Goal: Complete application form

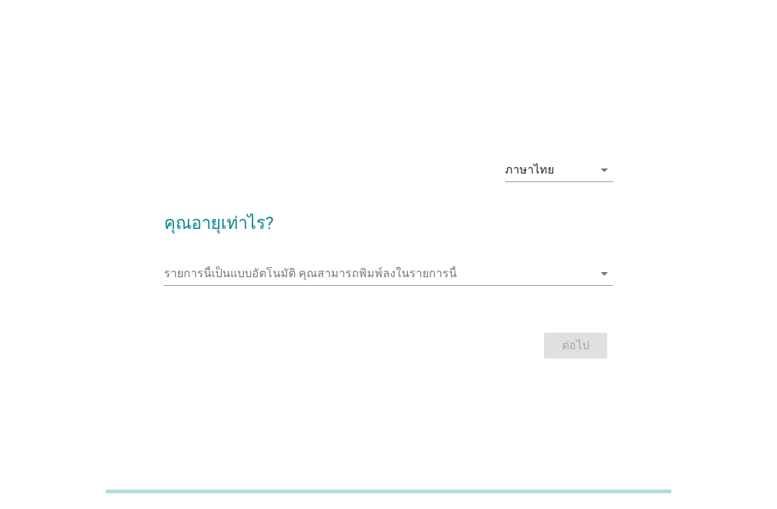
click at [573, 181] on div "ภาษาไทย" at bounding box center [549, 169] width 88 height 23
click at [668, 257] on div "ภาษาไทย arrow_drop_down คุณอายุเท่าไร? รายการนี้เป็นแบบอัตโนมัติ [PERSON_NAME]พ…" at bounding box center [389, 254] width 708 height 239
click at [496, 285] on input "รายการนี้เป็นแบบอัตโนมัติ คุณสามารถพิมพ์ลงในรายการนี้" at bounding box center [378, 273] width 429 height 23
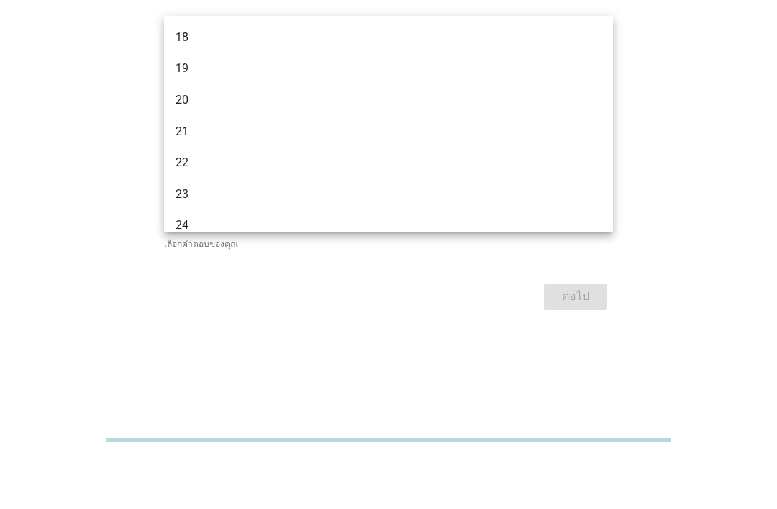
click at [692, 158] on div "ภาษาไทย arrow_drop_down คุณอายุเท่าไร? รายการนี้เป็นแบบอัตโนมัติ [PERSON_NAME]พ…" at bounding box center [389, 254] width 708 height 244
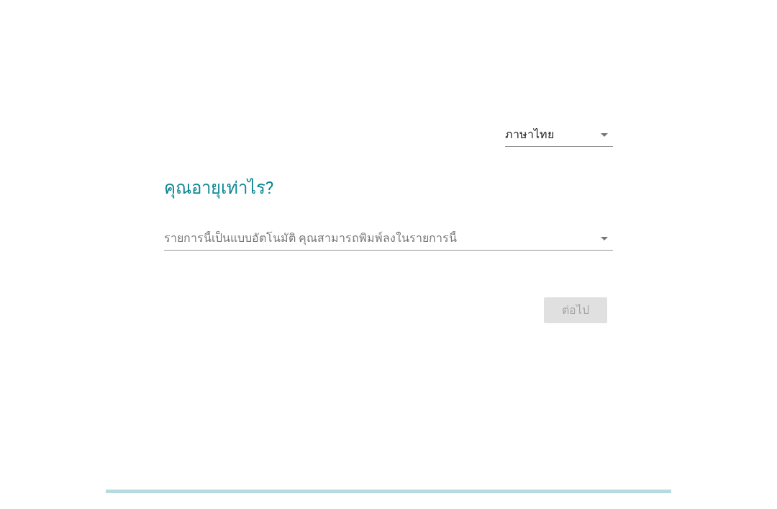
click at [579, 242] on input "รายการนี้เป็นแบบอัตโนมัติ คุณสามารถพิมพ์ลงในรายการนี้" at bounding box center [378, 238] width 429 height 23
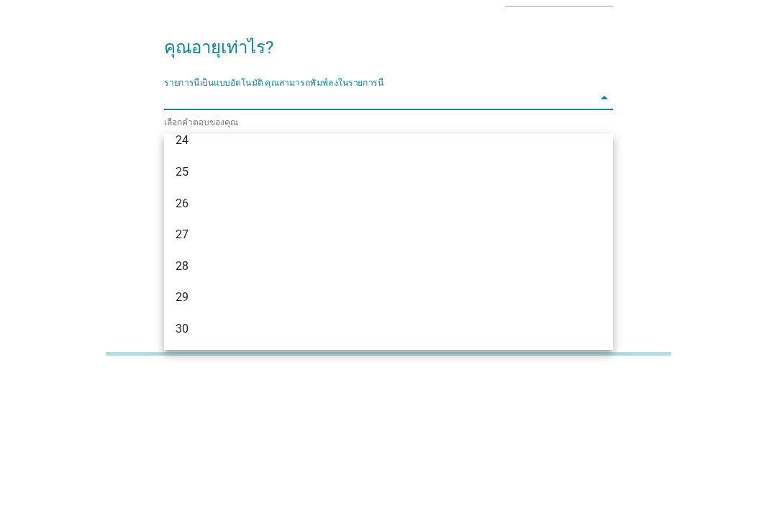
scroll to position [200, 0]
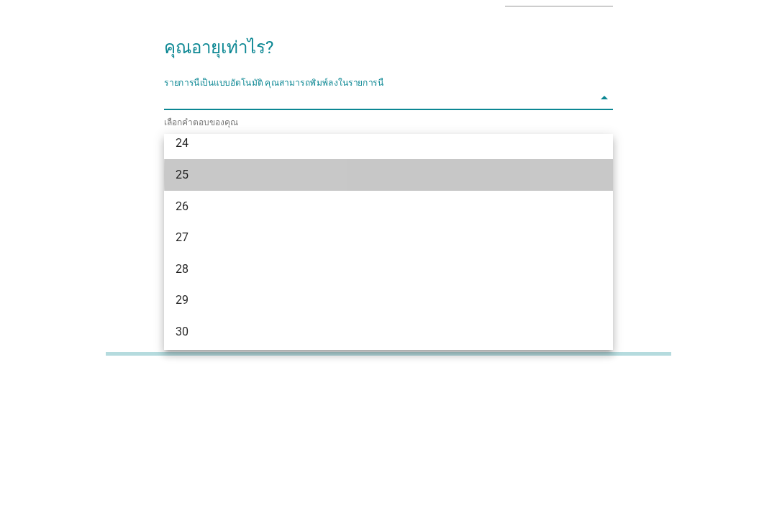
click at [476, 304] on div "25" at bounding box center [371, 312] width 391 height 17
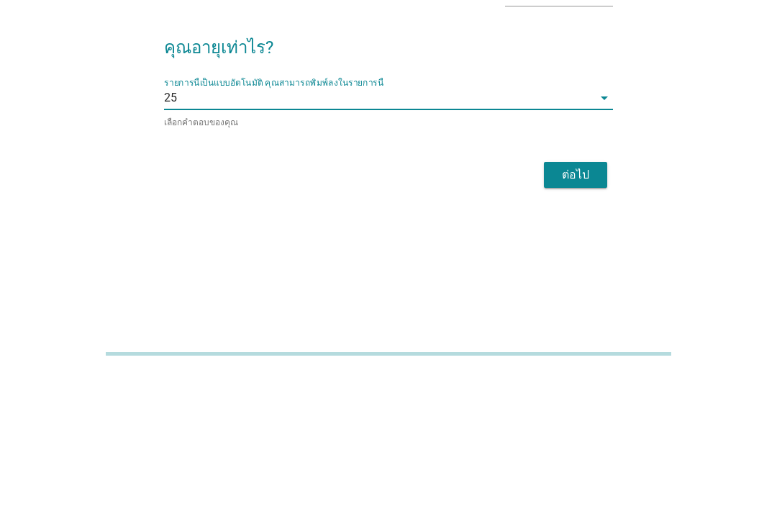
click at [589, 304] on div "ต่อไป" at bounding box center [575, 312] width 40 height 17
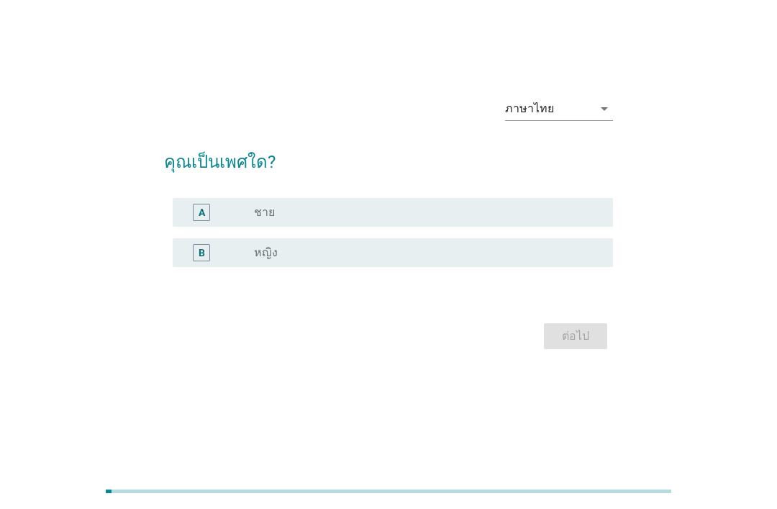
scroll to position [0, 0]
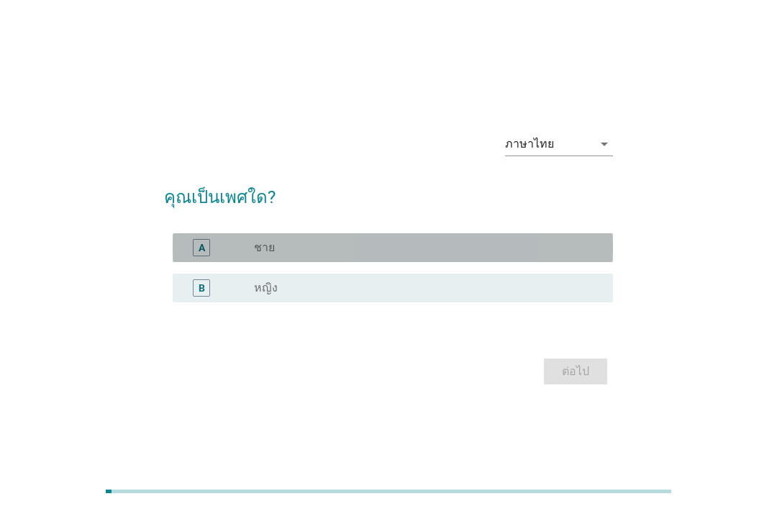
click at [465, 256] on div "radio_button_unchecked ชาย" at bounding box center [427, 247] width 347 height 17
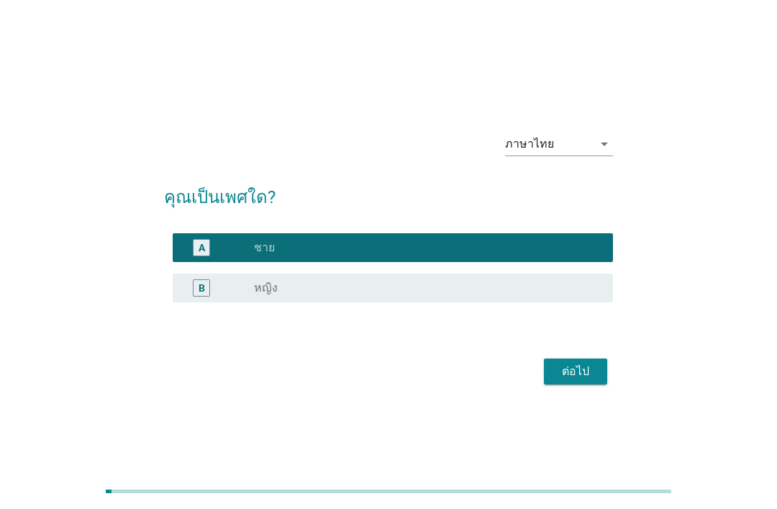
click at [590, 380] on div "ต่อไป" at bounding box center [575, 371] width 40 height 17
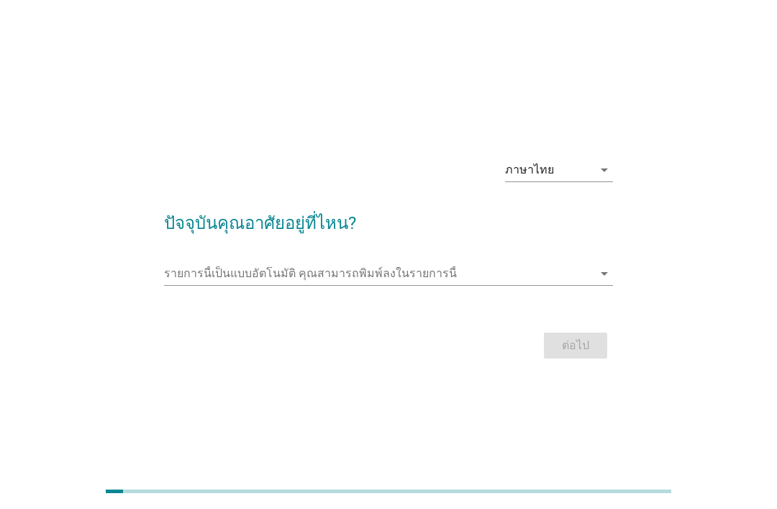
click at [561, 285] on input "รายการนี้เป็นแบบอัตโนมัติ คุณสามารถพิมพ์ลงในรายการนี้" at bounding box center [378, 273] width 429 height 23
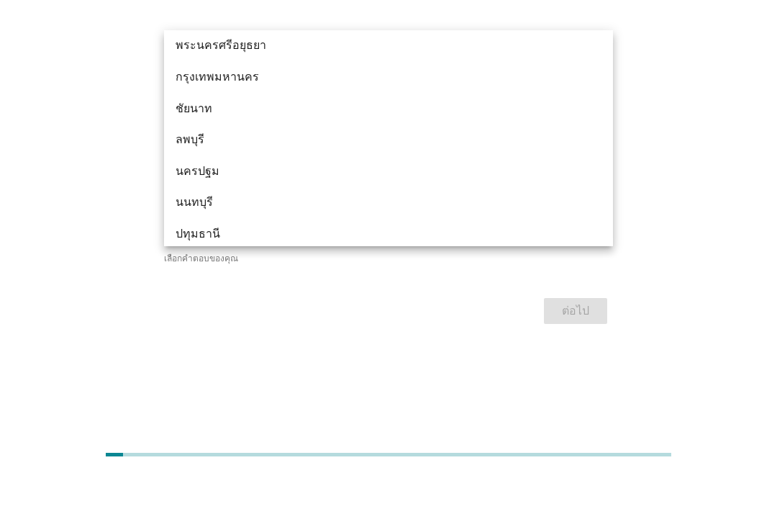
scroll to position [1205, 0]
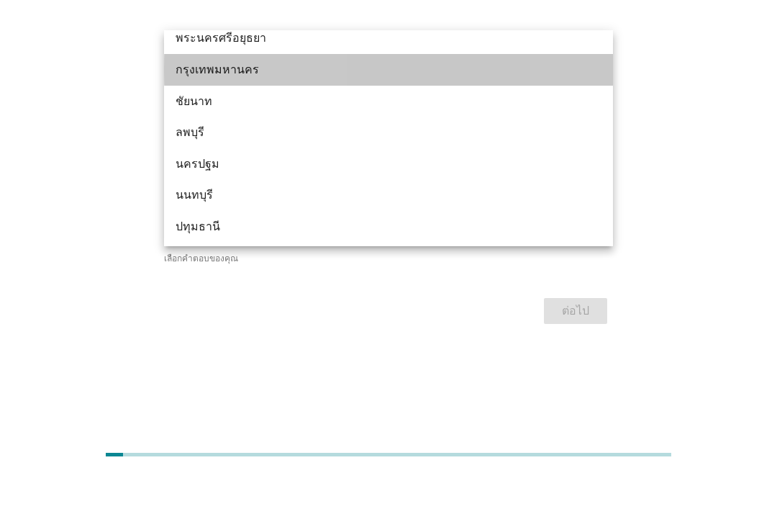
click at [522, 98] on div "กรุงเทพมหานคร" at bounding box center [371, 106] width 391 height 17
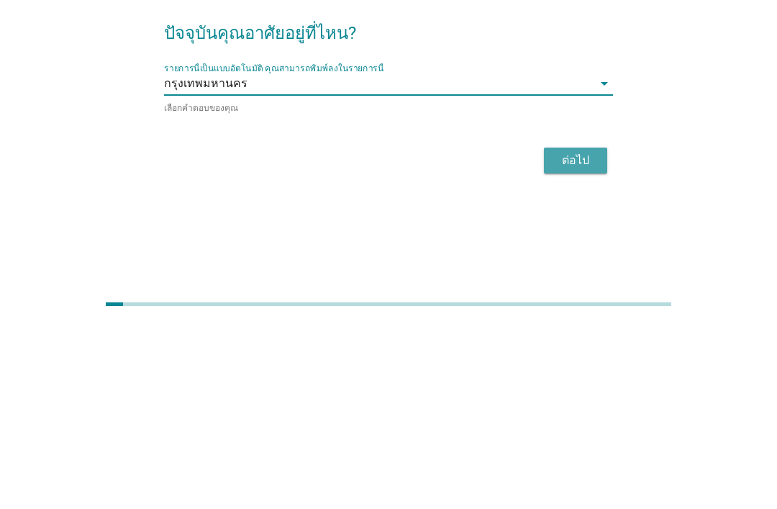
click at [573, 339] on div "ต่อไป" at bounding box center [575, 347] width 40 height 17
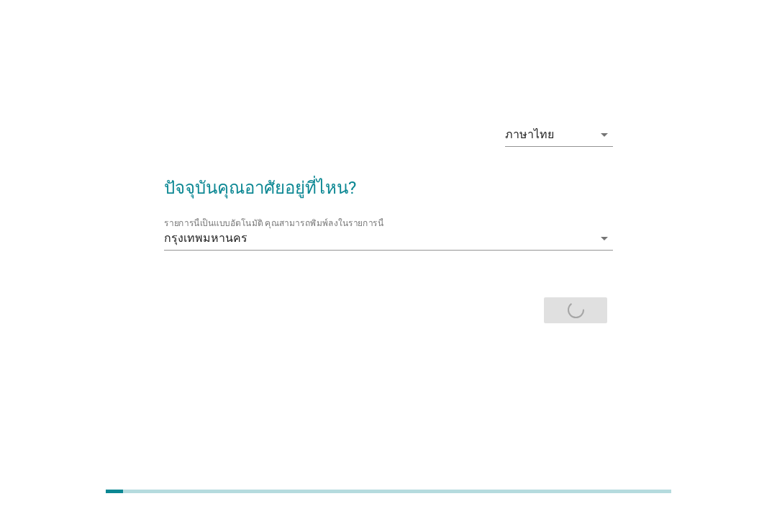
scroll to position [0, 0]
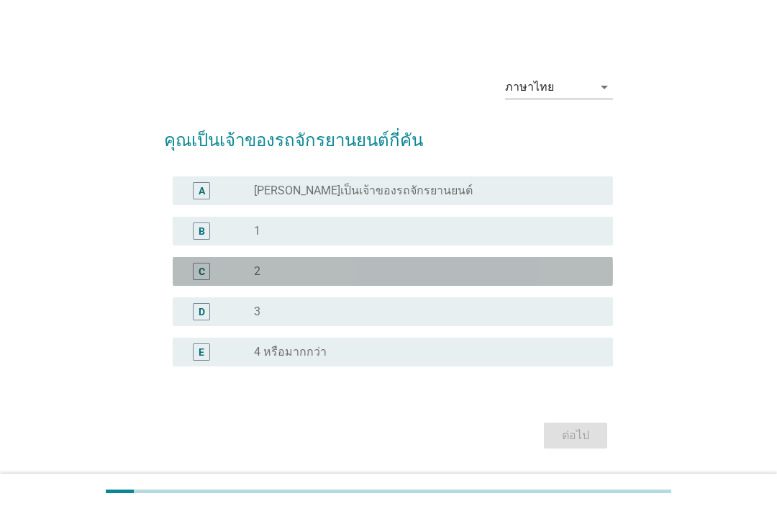
click at [464, 278] on div "C radio_button_unchecked 2" at bounding box center [393, 271] width 440 height 29
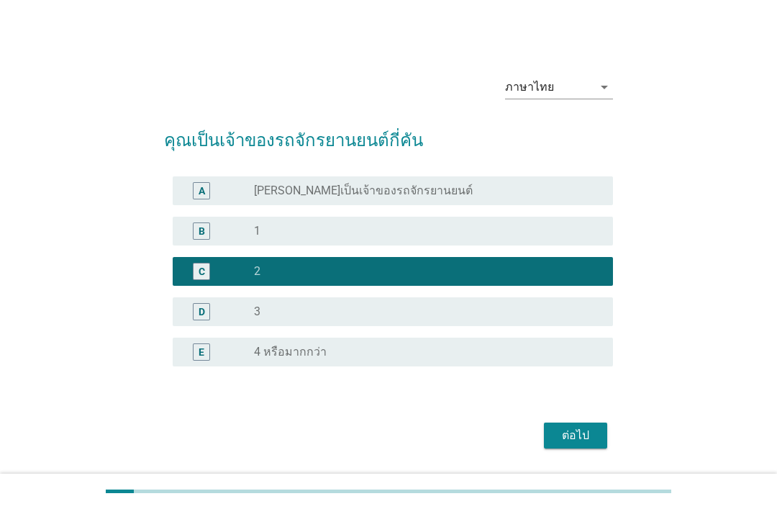
click at [578, 444] on div "ต่อไป" at bounding box center [575, 435] width 40 height 17
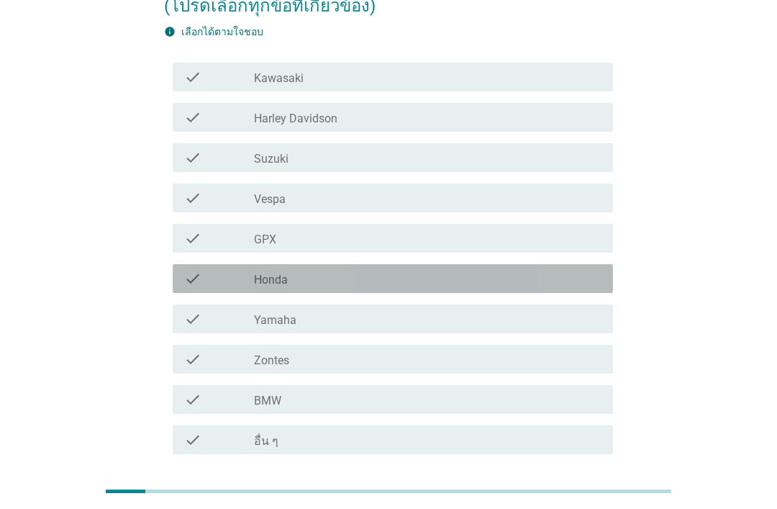
scroll to position [160, 0]
click at [563, 287] on div "check_box_outline_blank Honda" at bounding box center [427, 278] width 347 height 17
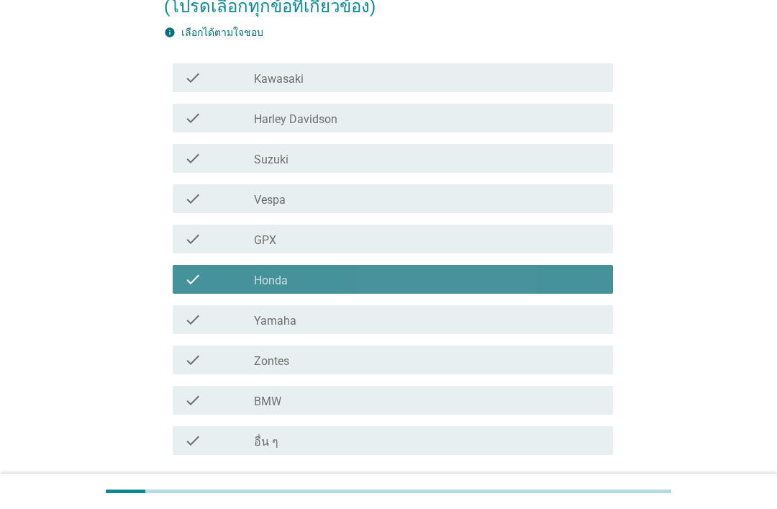
click at [563, 289] on div "check check_box_outline_blank Honda" at bounding box center [393, 279] width 440 height 29
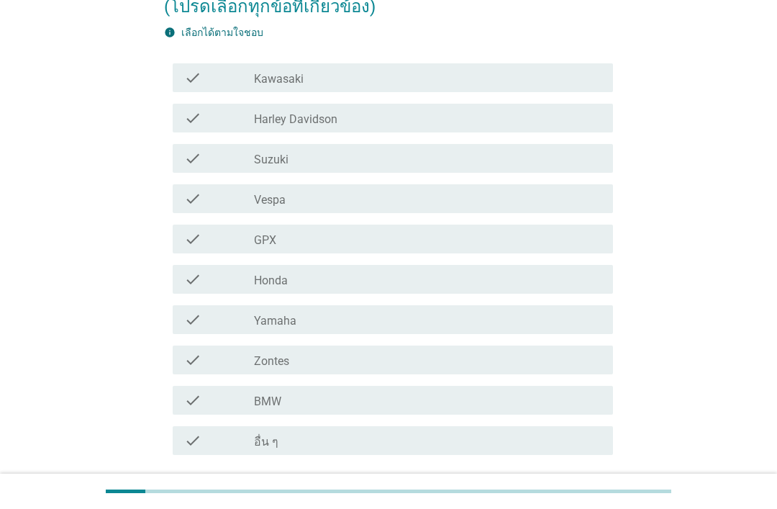
click at [565, 329] on div "check check_box_outline_blank Yamaha" at bounding box center [393, 319] width 440 height 29
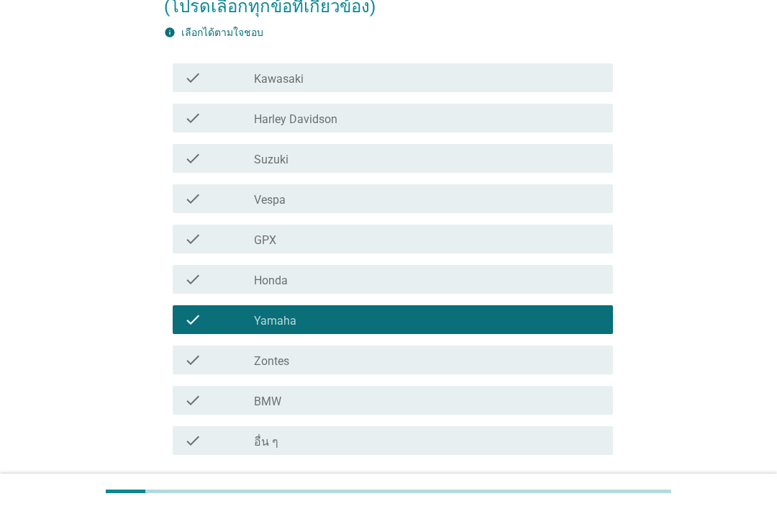
click at [527, 212] on div "check check_box_outline_blank Vespa" at bounding box center [393, 198] width 440 height 29
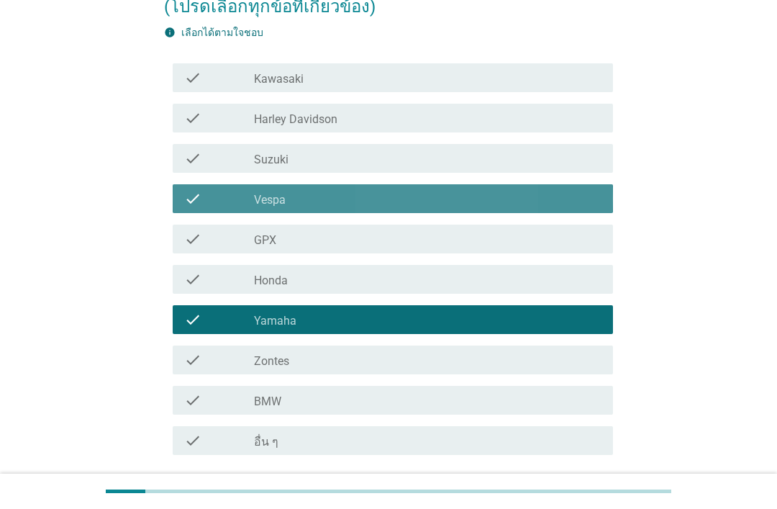
click at [561, 191] on div "check_box_outline_blank Vespa" at bounding box center [427, 198] width 347 height 17
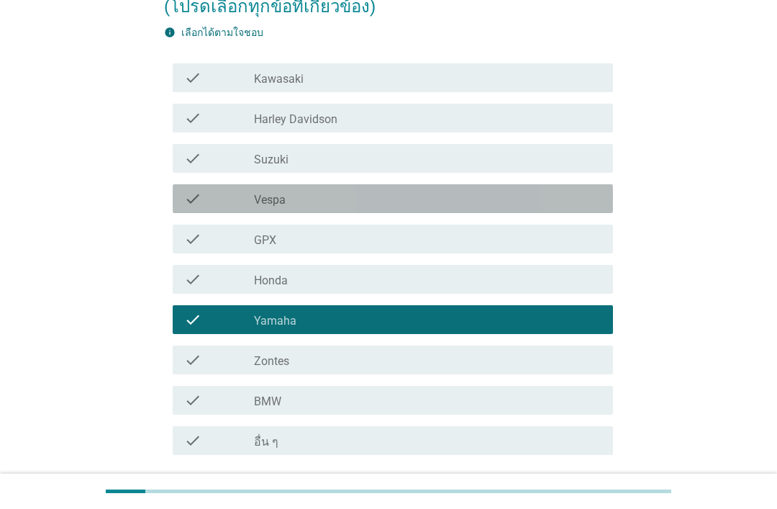
click at [573, 198] on div "check_box_outline_blank Vespa" at bounding box center [427, 198] width 347 height 17
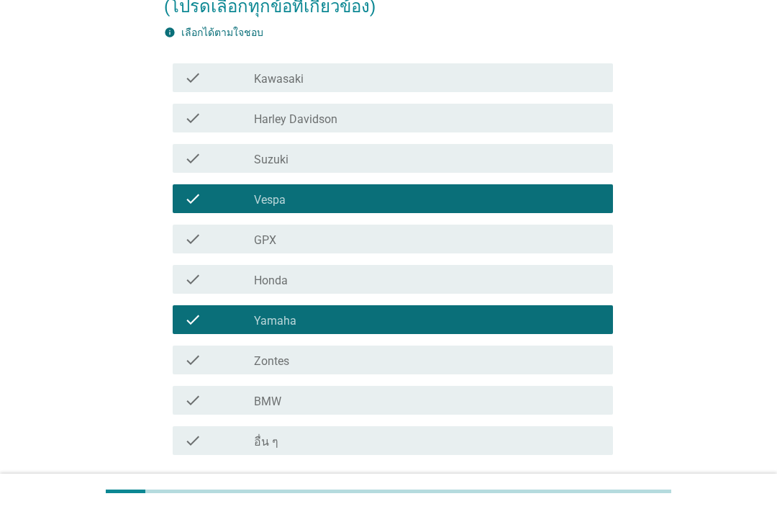
click at [578, 506] on div "ต่อไป" at bounding box center [575, 506] width 40 height 17
